Goal: Task Accomplishment & Management: Use online tool/utility

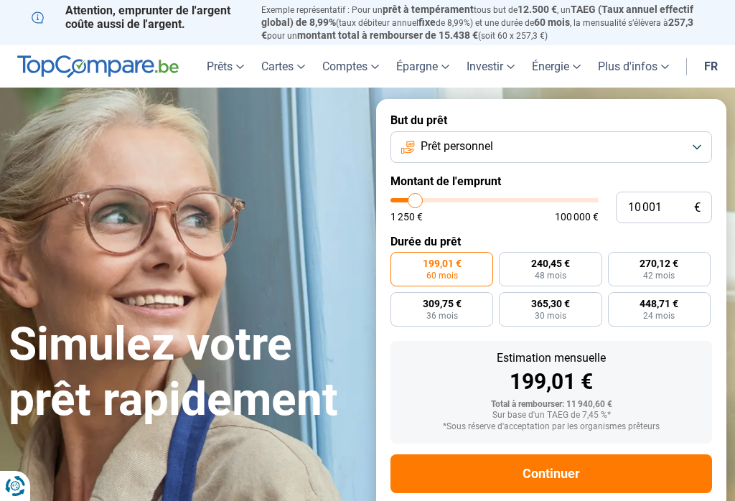
type input "10000"
radio input "true"
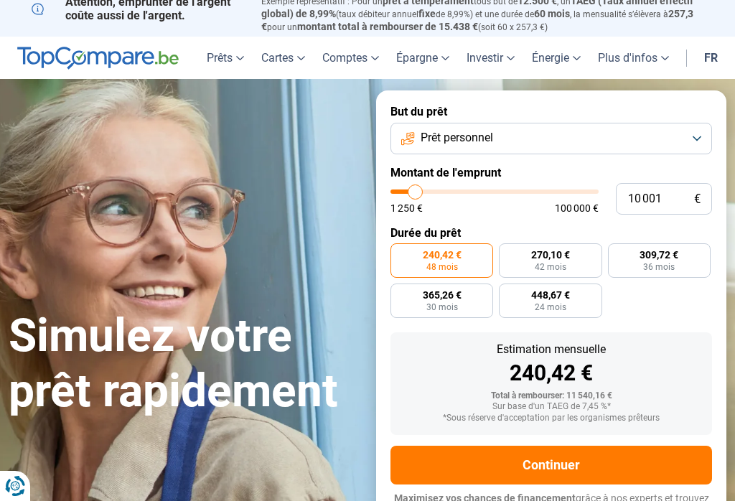
scroll to position [6, 0]
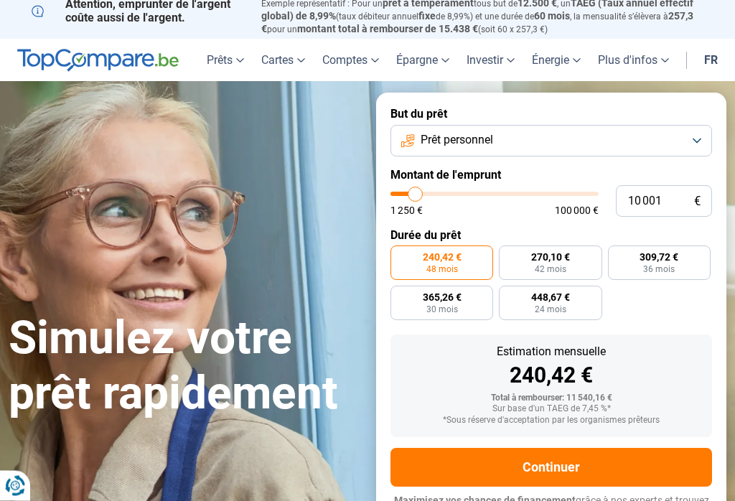
click at [699, 133] on button "Prêt personnel" at bounding box center [550, 142] width 321 height 32
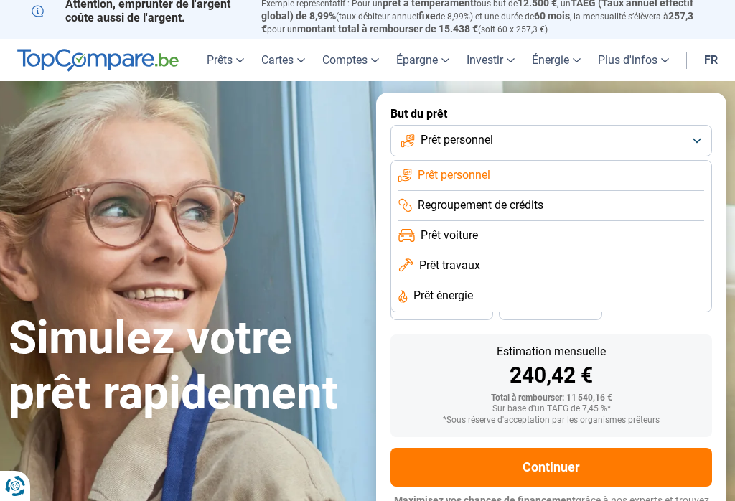
click at [460, 172] on span "Prêt personnel" at bounding box center [454, 175] width 72 height 16
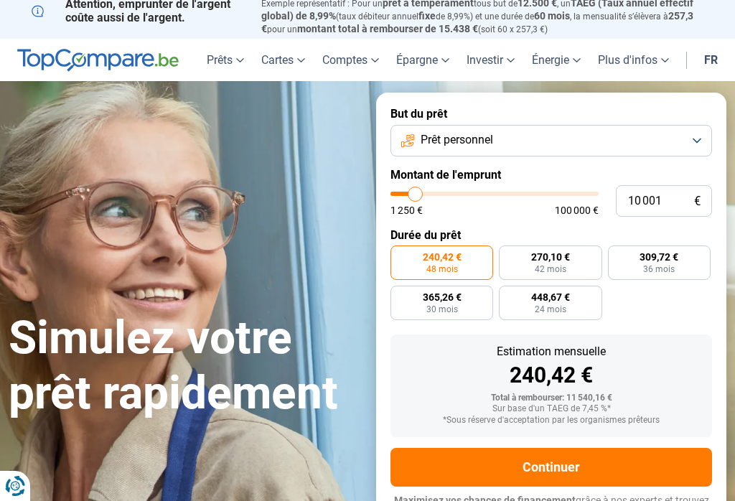
type input "21000"
click at [436, 192] on input "range" at bounding box center [494, 194] width 208 height 4
type input "21 000"
radio input "false"
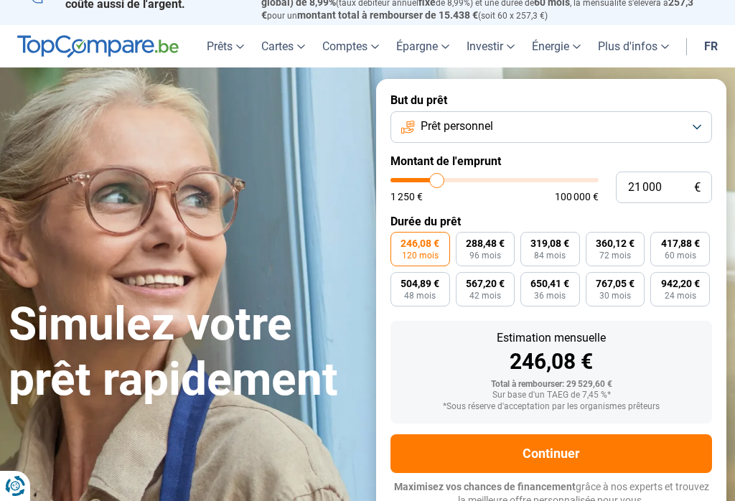
scroll to position [21, 0]
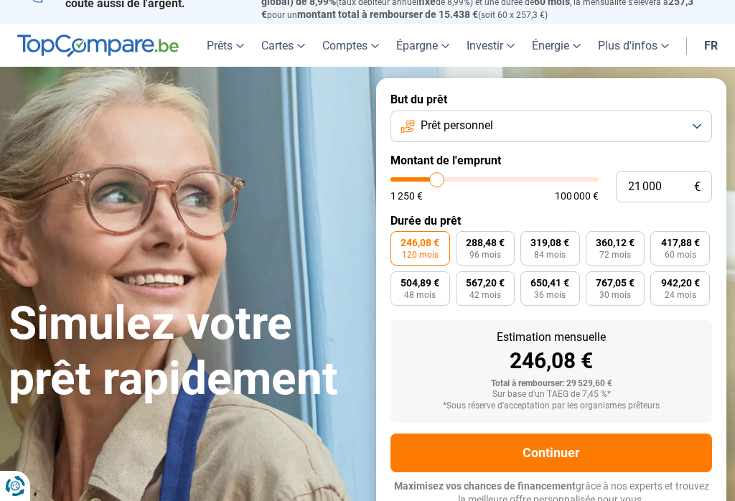
type input "22 750"
type input "22750"
type input "21 000"
type input "21000"
type input "19 000"
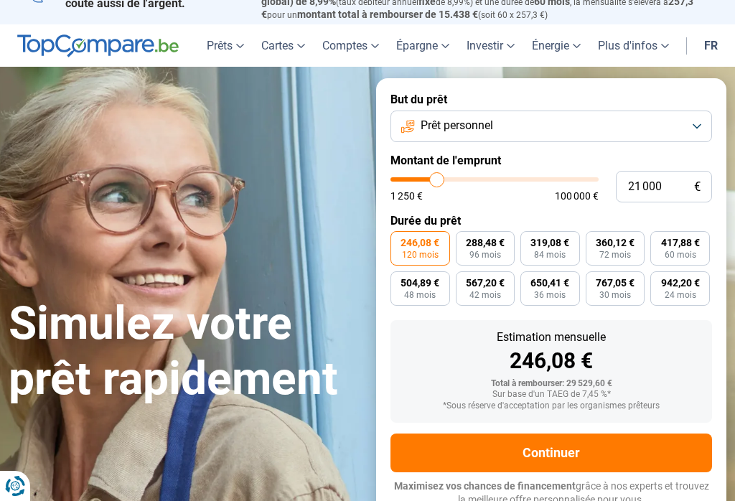
type input "19000"
type input "17 250"
type input "17250"
type input "15 250"
type input "15250"
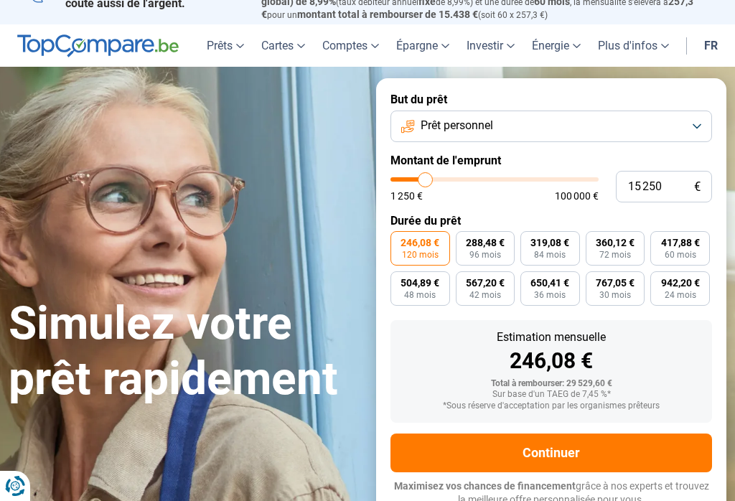
type input "13 000"
type input "13000"
type input "10 500"
type input "10500"
radio input "true"
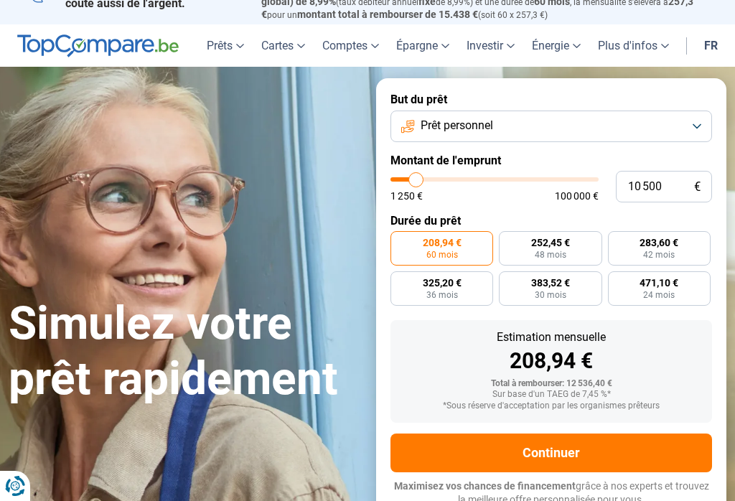
scroll to position [0, 0]
